Goal: Information Seeking & Learning: Find specific fact

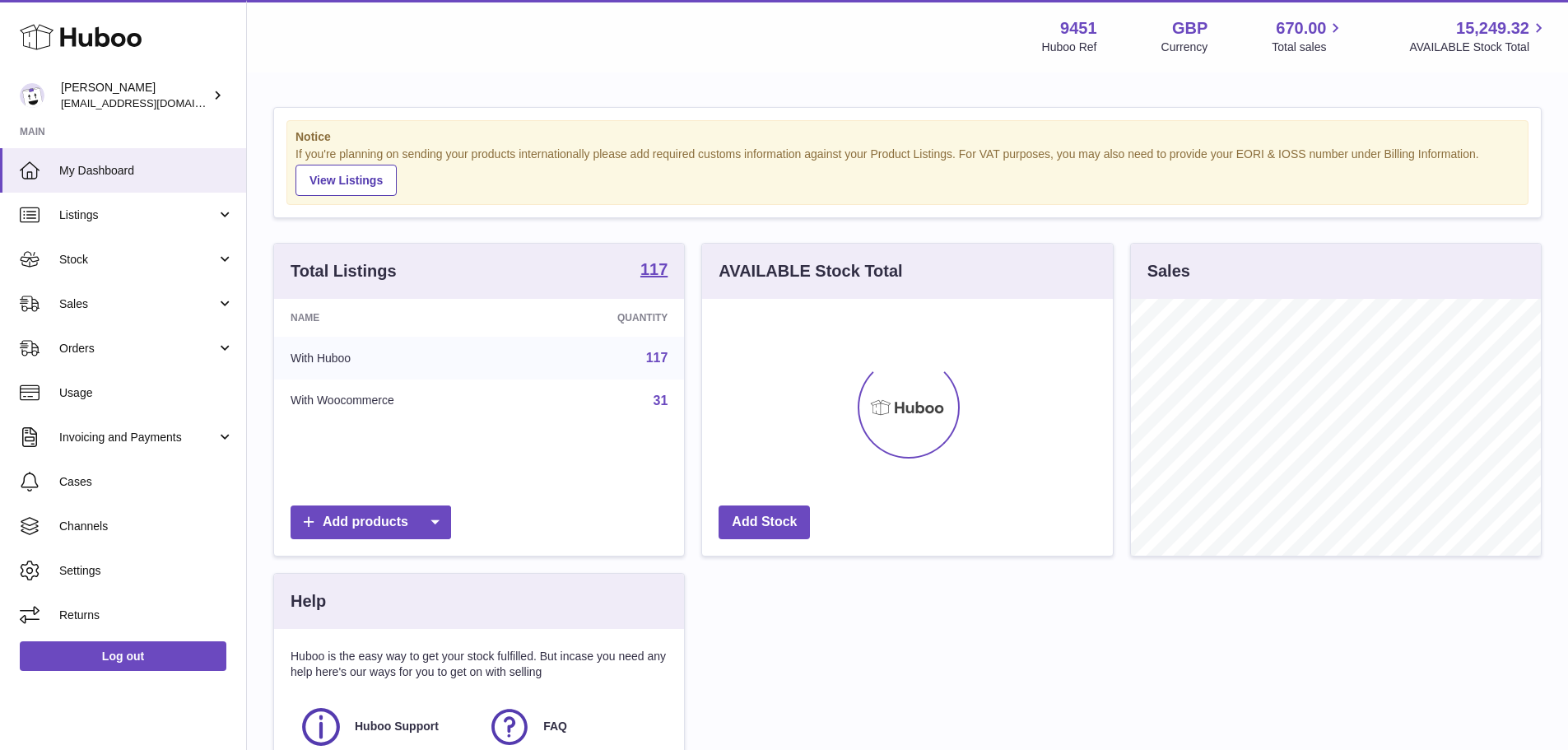
scroll to position [257, 411]
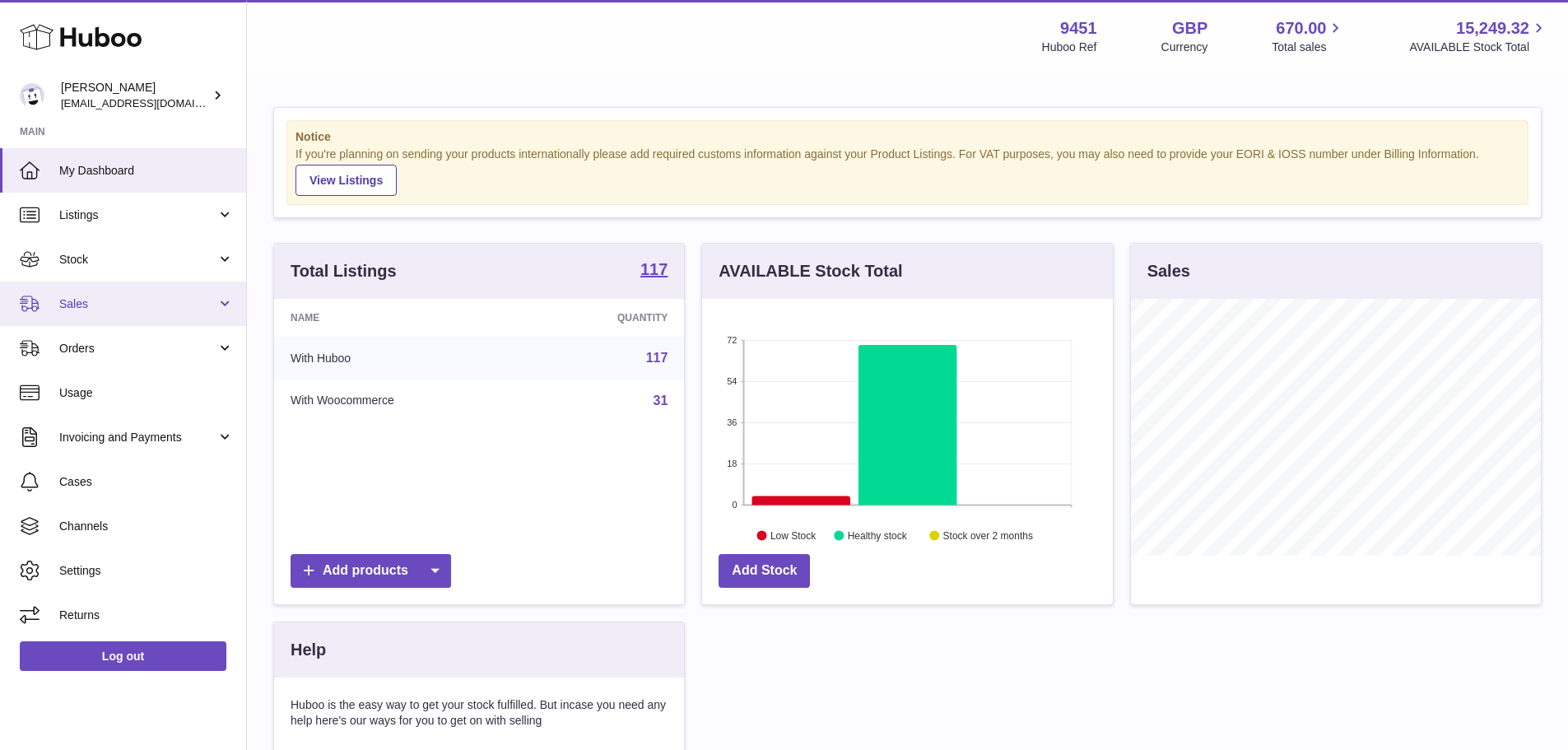
click at [82, 296] on span "Sales" at bounding box center [138, 303] width 158 height 15
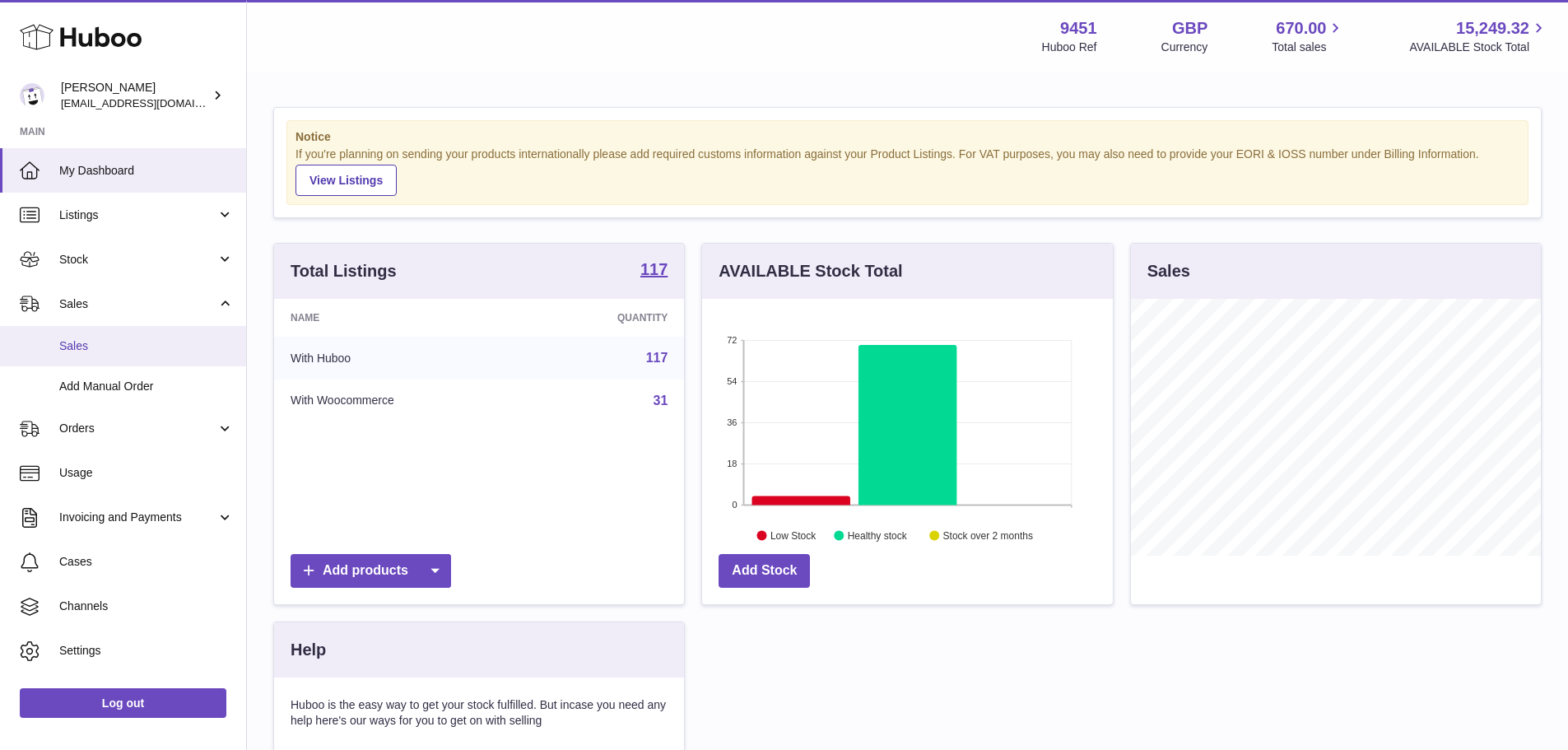
click at [122, 332] on link "Sales" at bounding box center [123, 346] width 246 height 41
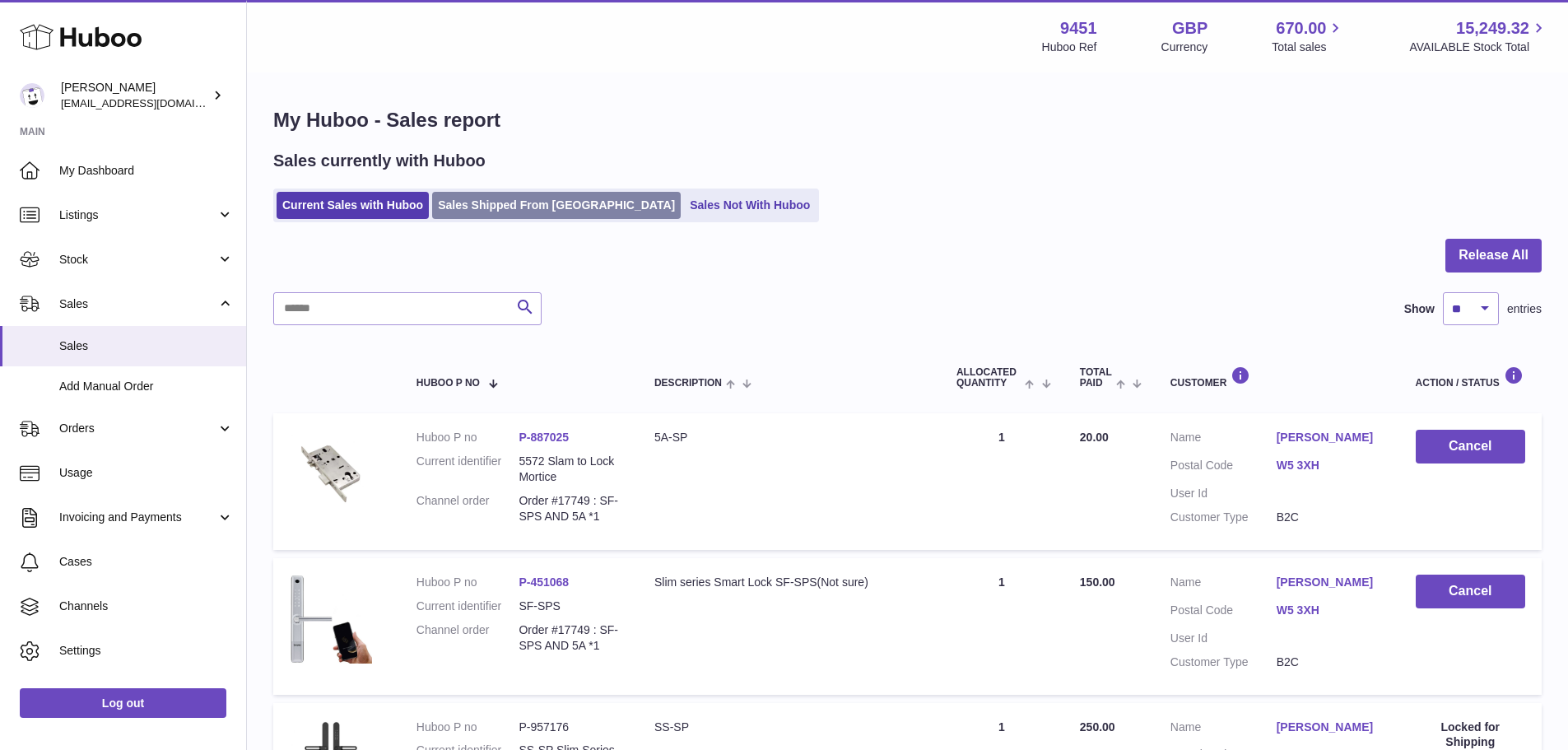
click at [513, 201] on link "Sales Shipped From [GEOGRAPHIC_DATA]" at bounding box center [556, 206] width 248 height 27
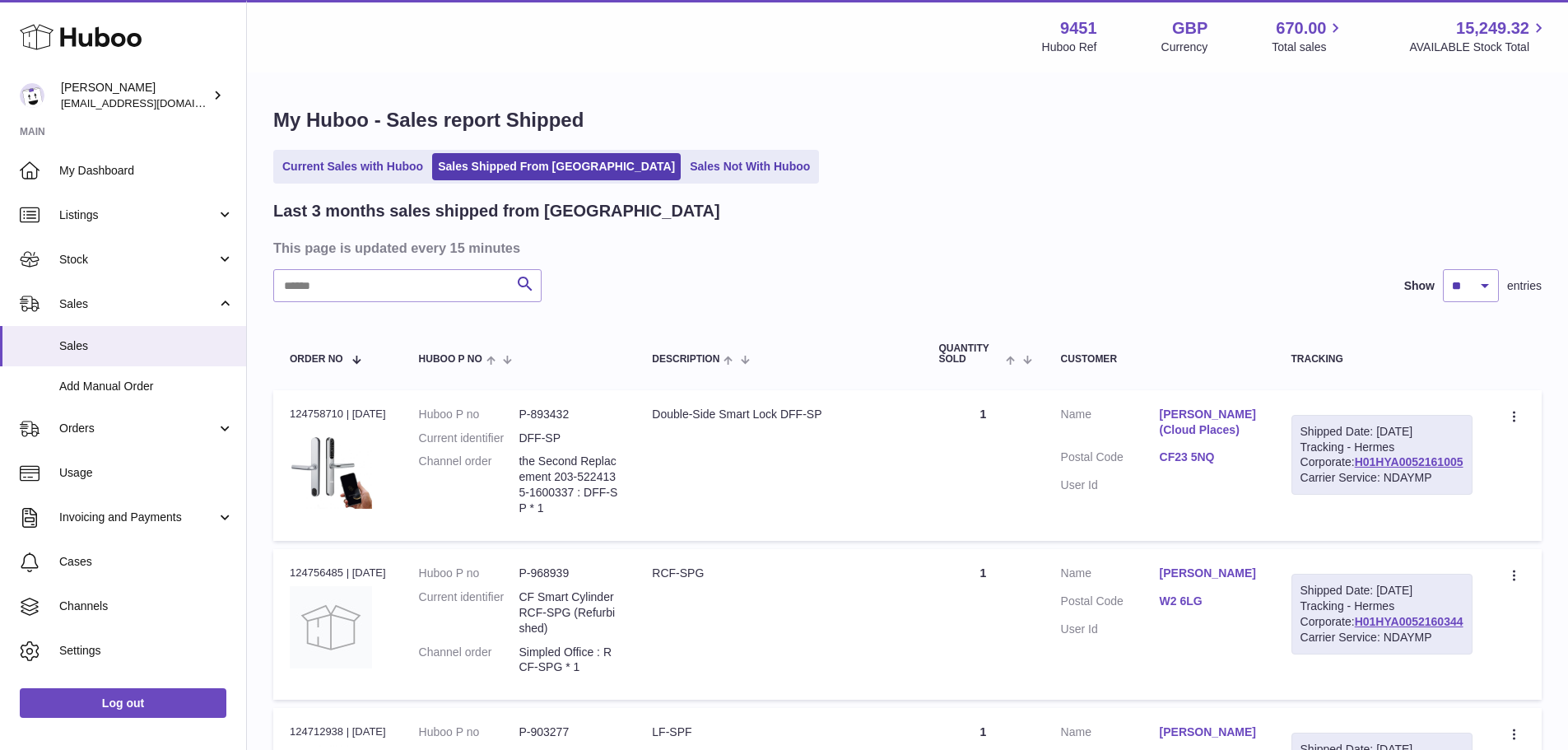
click at [421, 299] on input "text" at bounding box center [407, 285] width 268 height 33
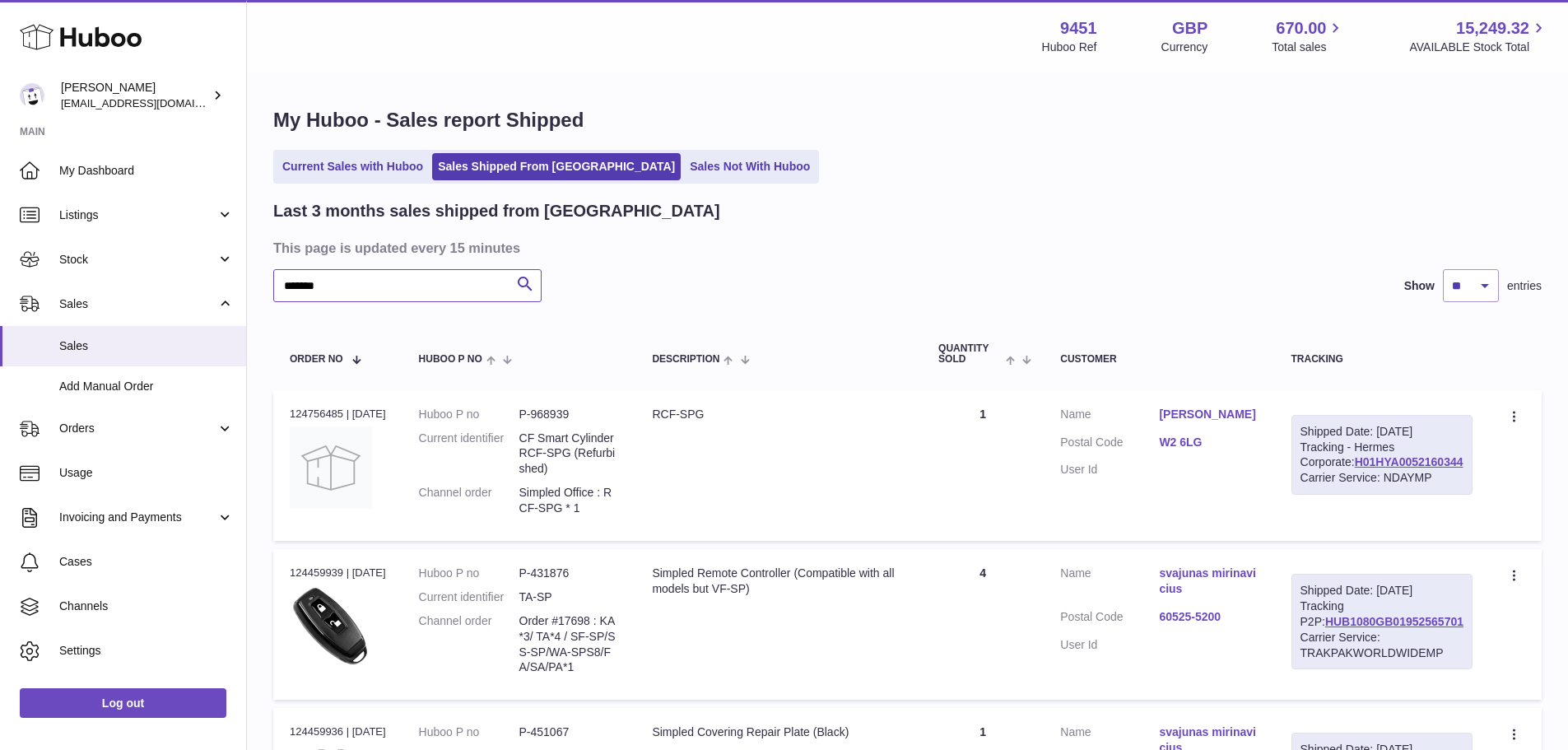
click at [397, 279] on input "*******" at bounding box center [407, 285] width 268 height 33
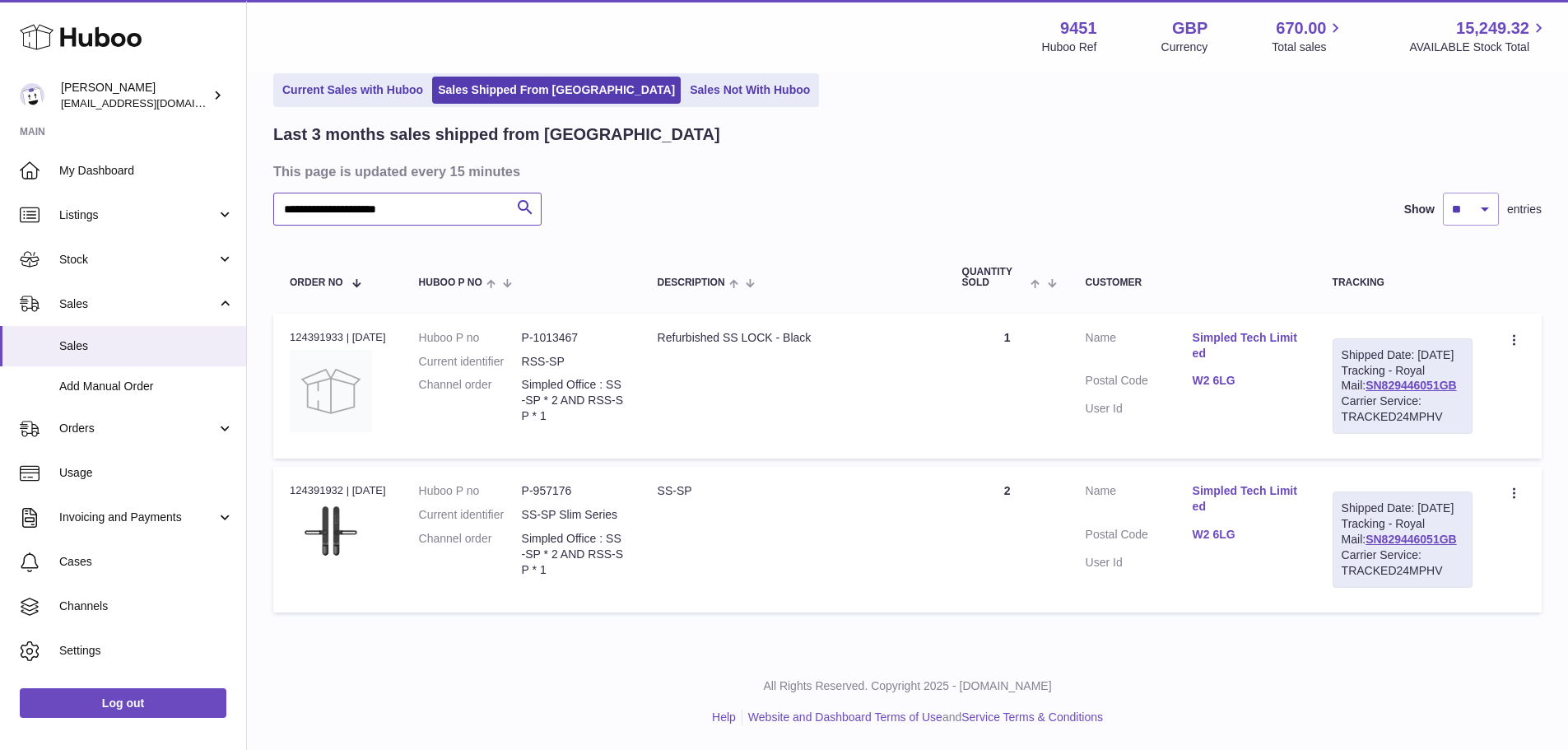
scroll to position [139, 0]
type input "**********"
click at [841, 374] on td "Description Refurbished SS LOCK - Black" at bounding box center [793, 386] width 304 height 145
click at [936, 364] on td "Description Refurbished SS LOCK - Black" at bounding box center [793, 386] width 304 height 145
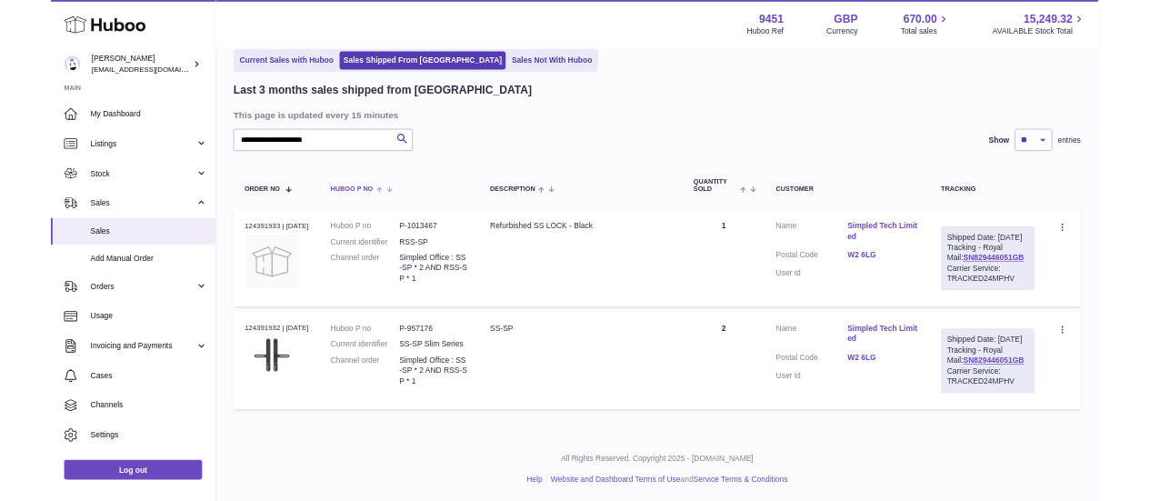
scroll to position [152, 0]
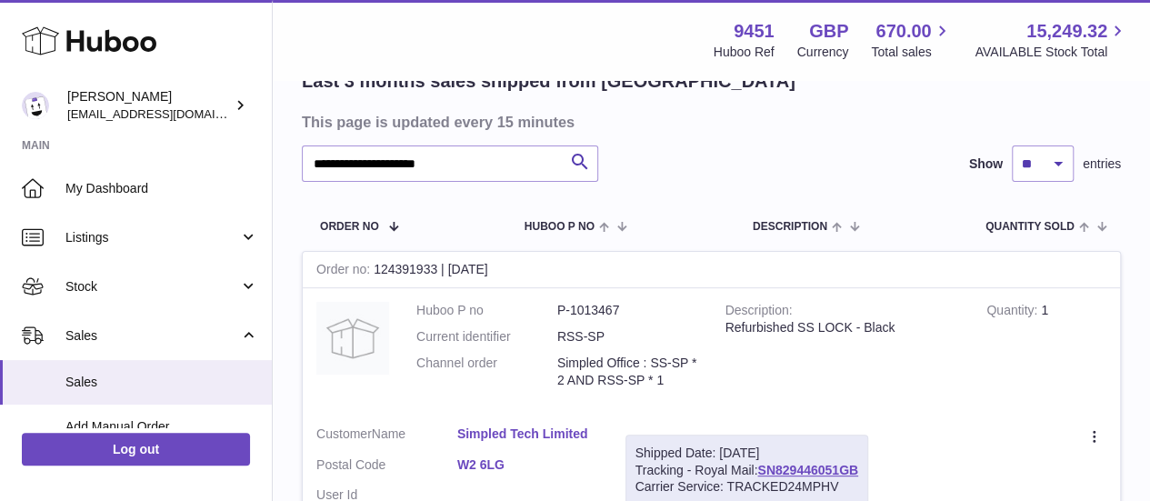
click at [593, 304] on dd "P-1013467" at bounding box center [627, 310] width 141 height 17
copy dd "1013467"
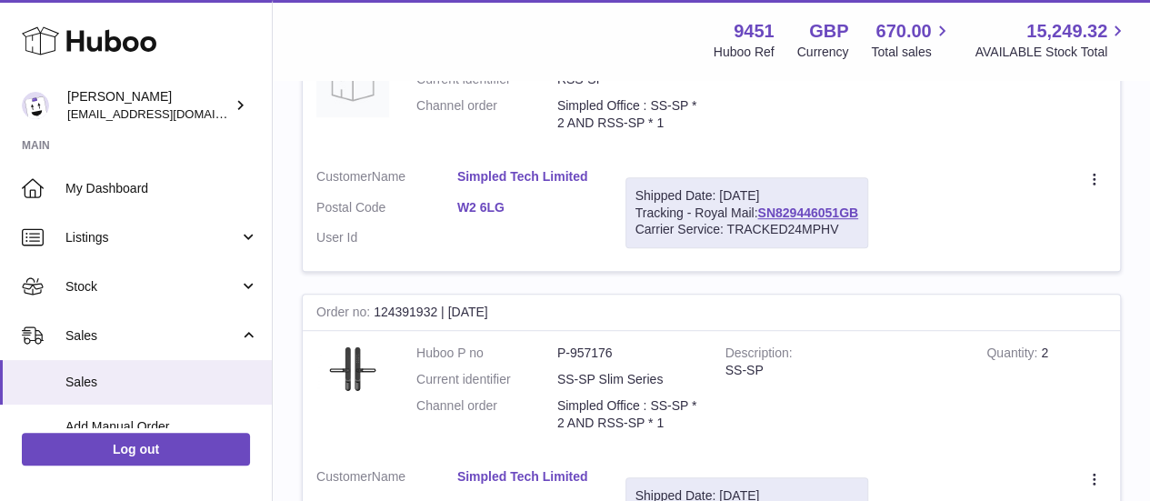
scroll to position [411, 0]
click at [594, 348] on dd "P-957176" at bounding box center [627, 351] width 141 height 17
copy dd "957176"
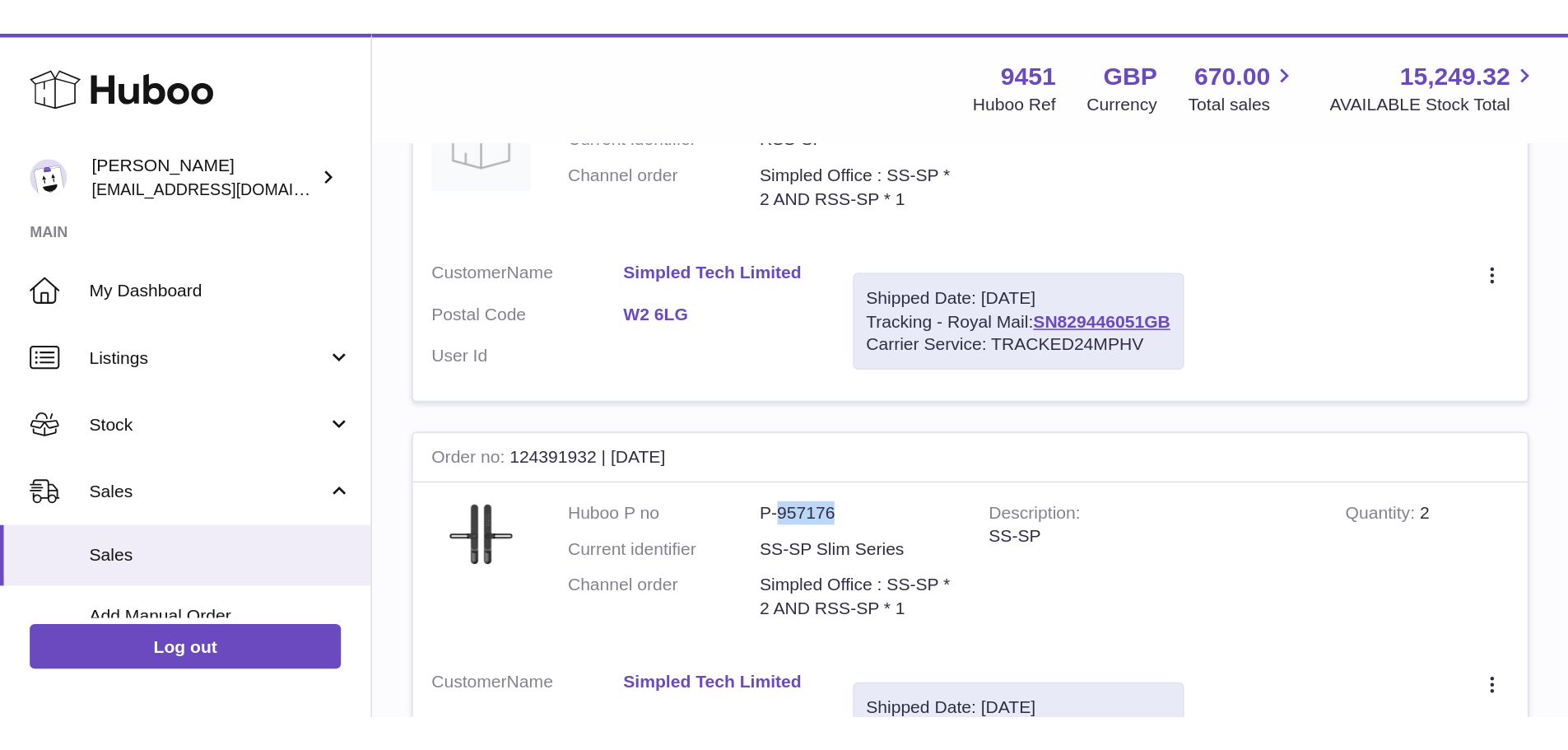
scroll to position [139, 0]
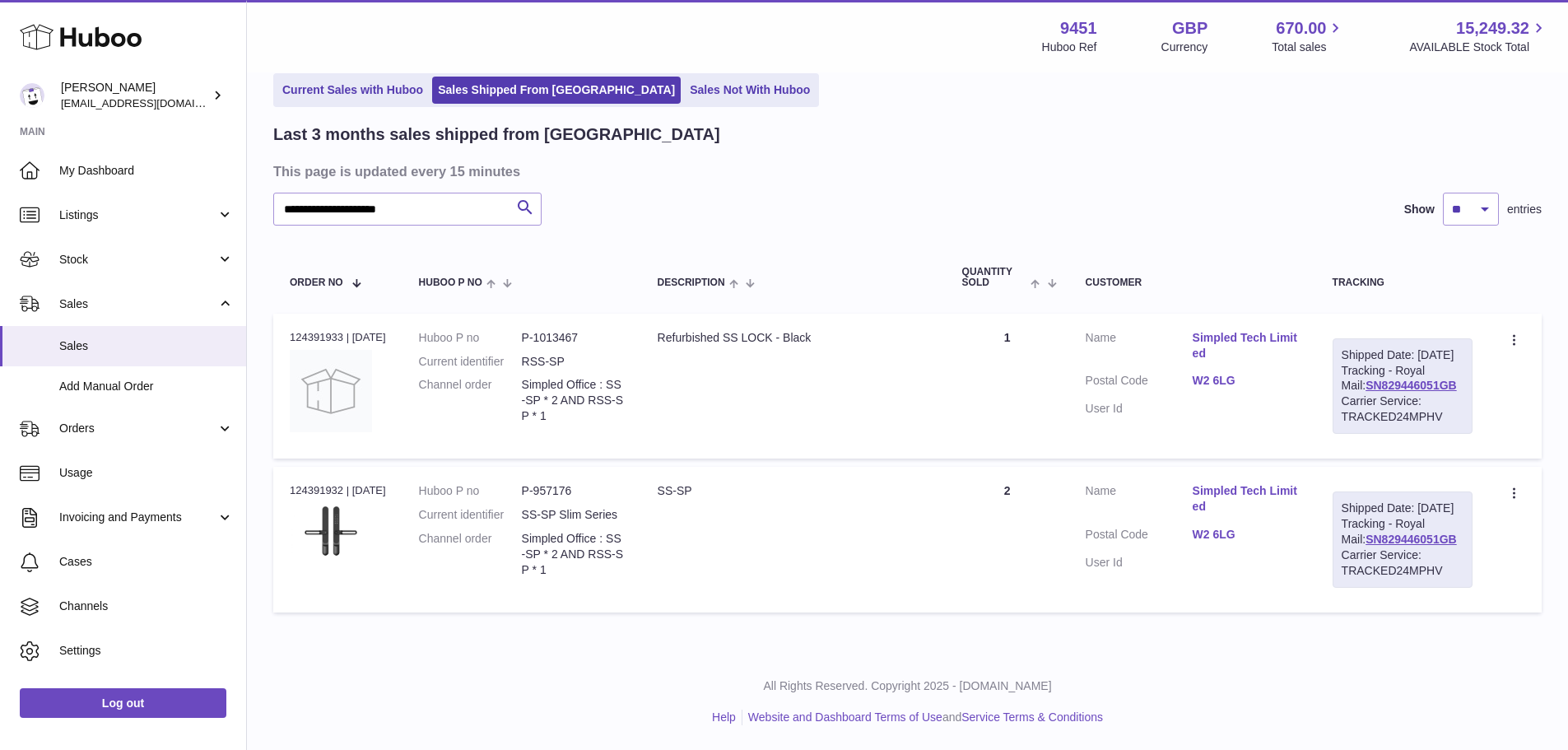
click at [858, 193] on div "**********" at bounding box center [907, 209] width 1268 height 33
